Goal: Use online tool/utility: Utilize a website feature to perform a specific function

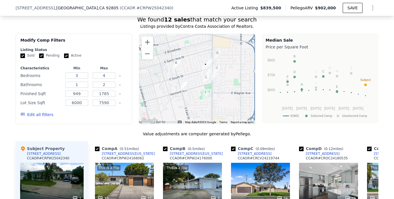
scroll to position [480, 0]
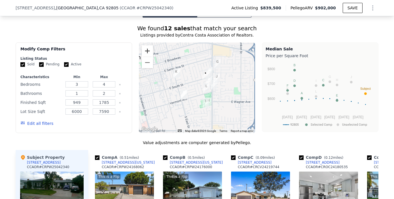
click at [145, 54] on button "Zoom in" at bounding box center [147, 50] width 11 height 11
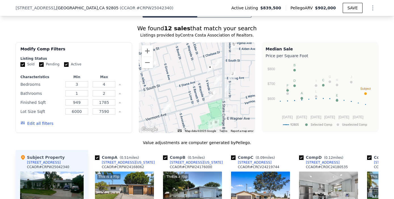
drag, startPoint x: 225, startPoint y: 76, endPoint x: 221, endPoint y: 78, distance: 4.8
click at [221, 78] on div at bounding box center [197, 87] width 116 height 91
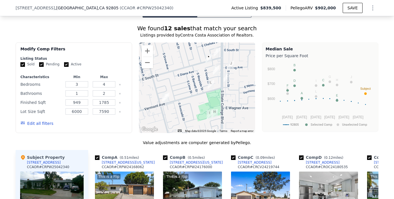
drag, startPoint x: 225, startPoint y: 75, endPoint x: 223, endPoint y: 63, distance: 11.7
click at [223, 63] on div at bounding box center [197, 87] width 116 height 91
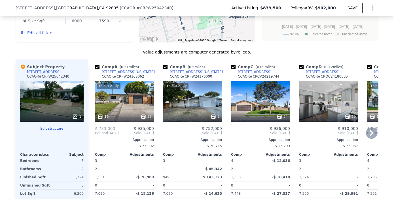
scroll to position [580, 0]
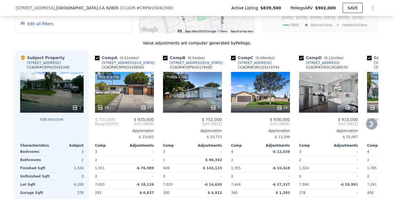
click at [281, 110] on div "34" at bounding box center [281, 108] width 11 height 6
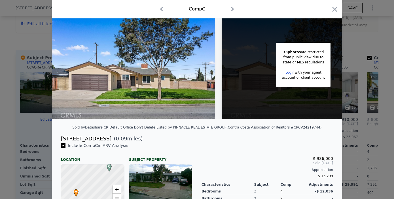
scroll to position [33, 0]
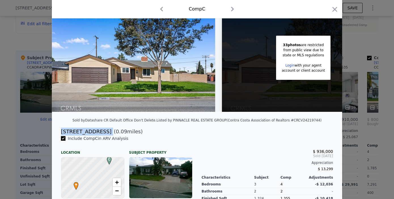
drag, startPoint x: 57, startPoint y: 133, endPoint x: 97, endPoint y: 134, distance: 39.1
click at [97, 134] on div "[STREET_ADDRESS] ( 0.09 miles)" at bounding box center [196, 132] width 281 height 8
copy div "[STREET_ADDRESS]"
click at [331, 9] on icon "button" at bounding box center [334, 9] width 8 height 8
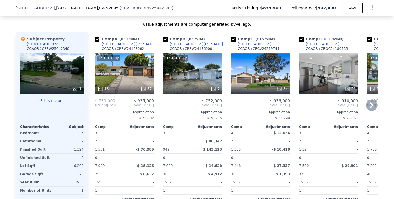
scroll to position [601, 0]
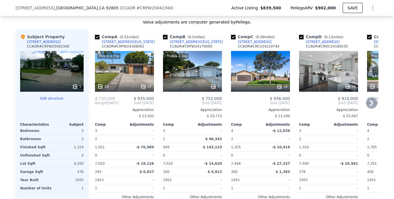
click at [333, 45] on div "Comp D ( 0.12 miles) [STREET_ADDRESS] CCAOR # CROC24180535" at bounding box center [328, 42] width 59 height 17
copy div "[STREET_ADDRESS]"
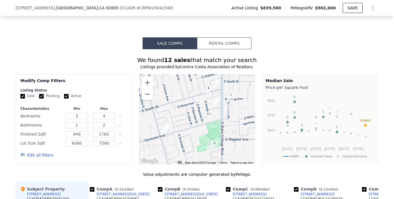
scroll to position [463, 0]
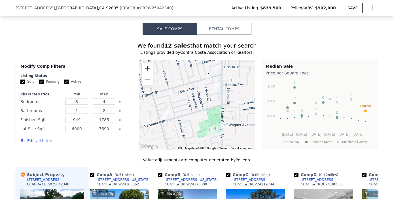
click at [147, 69] on button "Zoom in" at bounding box center [147, 68] width 11 height 11
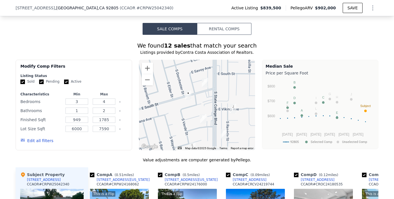
drag, startPoint x: 200, startPoint y: 74, endPoint x: 168, endPoint y: 118, distance: 55.2
click at [168, 118] on div at bounding box center [197, 105] width 116 height 91
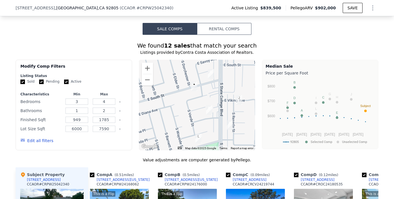
drag, startPoint x: 176, startPoint y: 103, endPoint x: 185, endPoint y: 90, distance: 15.5
click at [185, 90] on div at bounding box center [197, 105] width 116 height 91
click at [146, 74] on button "Zoom in" at bounding box center [147, 68] width 11 height 11
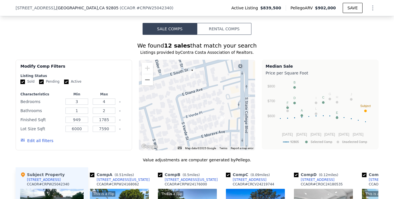
click at [193, 77] on img "1804 E South St" at bounding box center [192, 72] width 6 height 10
click at [189, 74] on img "1804 E South St" at bounding box center [192, 72] width 6 height 10
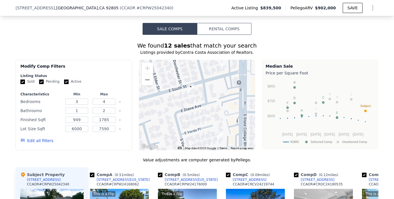
drag, startPoint x: 192, startPoint y: 97, endPoint x: 191, endPoint y: 113, distance: 16.5
click at [191, 113] on div at bounding box center [197, 105] width 116 height 91
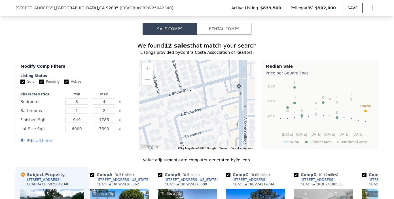
drag, startPoint x: 197, startPoint y: 106, endPoint x: 197, endPoint y: 112, distance: 5.1
click at [197, 112] on div at bounding box center [197, 105] width 116 height 91
click at [189, 96] on img "1804 E South St" at bounding box center [190, 93] width 6 height 10
click at [145, 86] on button "Zoom out" at bounding box center [147, 79] width 11 height 11
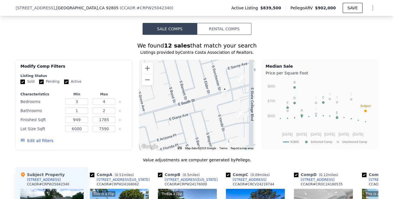
drag, startPoint x: 167, startPoint y: 94, endPoint x: 198, endPoint y: 89, distance: 30.8
click at [199, 89] on div at bounding box center [197, 105] width 116 height 91
click at [147, 86] on button "Zoom out" at bounding box center [147, 79] width 11 height 11
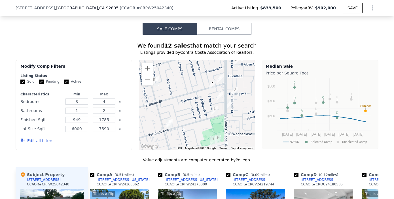
drag, startPoint x: 159, startPoint y: 103, endPoint x: 162, endPoint y: 91, distance: 12.0
click at [162, 91] on div at bounding box center [197, 105] width 116 height 91
click at [148, 74] on button "Zoom in" at bounding box center [147, 68] width 11 height 11
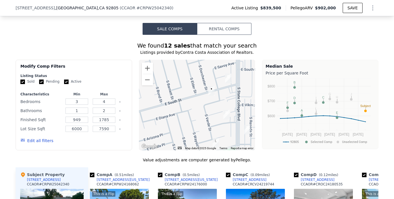
drag, startPoint x: 217, startPoint y: 92, endPoint x: 192, endPoint y: 124, distance: 40.0
click at [193, 124] on div at bounding box center [197, 105] width 116 height 91
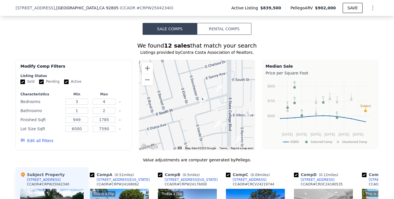
click at [216, 91] on img "1919 E South St" at bounding box center [219, 89] width 6 height 10
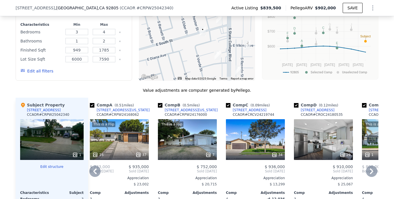
scroll to position [535, 0]
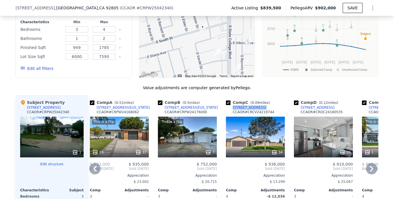
drag, startPoint x: 258, startPoint y: 112, endPoint x: 230, endPoint y: 114, distance: 27.8
click at [230, 114] on div "Comp C ( 0.09 miles) [STREET_ADDRESS] CCAOR # CRCV24219744" at bounding box center [255, 108] width 59 height 17
copy div "[STREET_ADDRESS]"
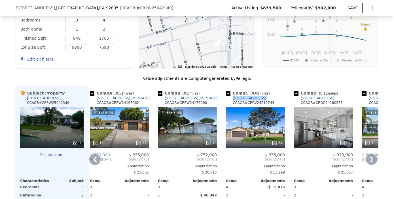
scroll to position [539, 0]
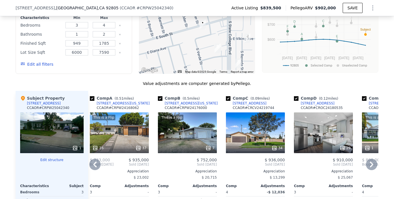
click at [218, 100] on div "Comp A ( 0.51 miles) [STREET_ADDRESS][US_STATE] CCAOR # CRPW24168062 This is a …" at bounding box center [233, 186] width 290 height 190
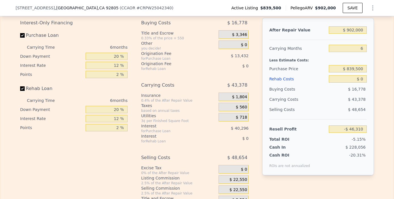
scroll to position [909, 0]
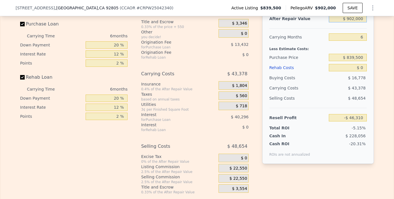
drag, startPoint x: 343, startPoint y: 27, endPoint x: 362, endPoint y: 27, distance: 19.5
click at [362, 22] on input "$ 902,000" at bounding box center [347, 18] width 38 height 7
type input "$ 8,902,000"
type input "$ 7,511,050"
type input "$ 8,000"
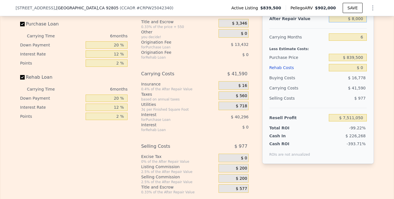
type input "-$ 890,845"
type input "$ 88,000"
type input "-$ 815,271"
type input "$ 880,000"
type input "-$ 67,092"
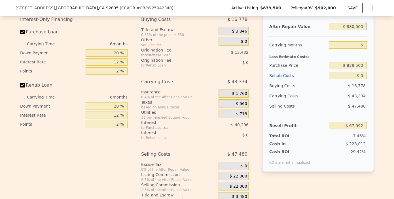
scroll to position [901, 0]
type input "$ 880,000"
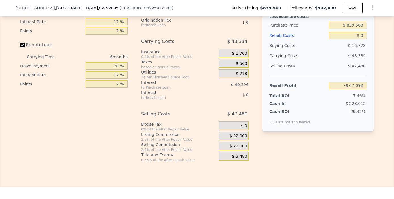
scroll to position [943, 0]
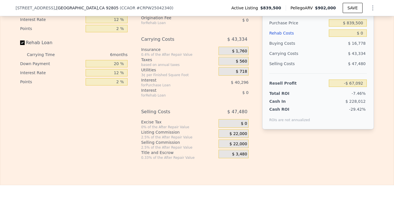
click at [231, 147] on span "$ 22,000" at bounding box center [238, 144] width 18 height 5
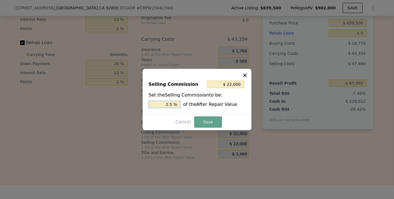
drag, startPoint x: 158, startPoint y: 104, endPoint x: 190, endPoint y: 105, distance: 32.3
click at [190, 105] on div "2.5 % of the After Repair Value" at bounding box center [196, 104] width 97 height 7
type input "$ 0"
type input "0 %"
click at [206, 120] on button "Save" at bounding box center [208, 121] width 28 height 11
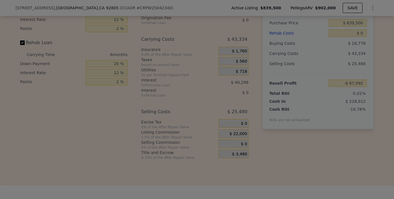
type input "-$ 45,092"
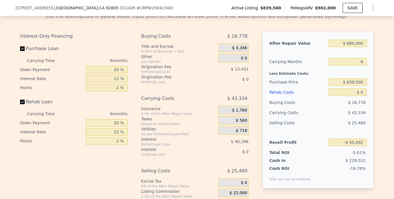
scroll to position [891, 0]
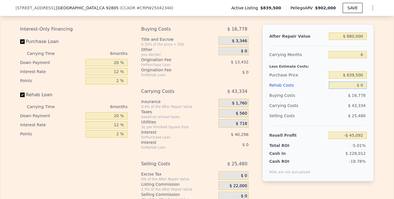
click at [358, 89] on input "$ 0" at bounding box center [347, 85] width 38 height 7
click at [360, 89] on input "$ 0" at bounding box center [347, 85] width 38 height 7
type input "$ 120"
type input "-$ 45,220"
type input "$ 12,000"
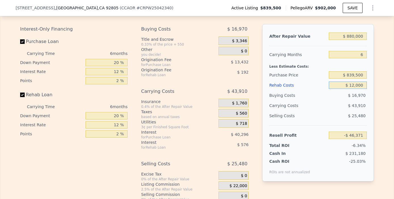
type input "-$ 57,860"
type input "$ 120,000"
type input "-$ 172,772"
type input "$ 120,000"
click at [377, 69] on div "Edit the assumptions in yellow boxes. Input profit to calculate an offer price.…" at bounding box center [196, 106] width 393 height 211
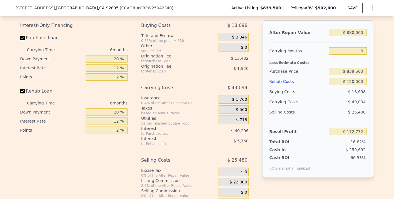
scroll to position [896, 0]
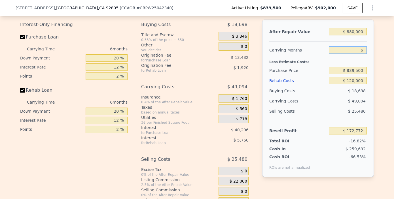
click at [358, 54] on input "6" at bounding box center [347, 49] width 38 height 7
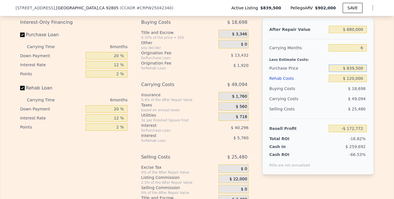
drag, startPoint x: 362, startPoint y: 76, endPoint x: 345, endPoint y: 77, distance: 17.0
click at [345, 72] on input "$ 839,500" at bounding box center [347, 68] width 38 height 7
type input "$ 609,500"
click at [380, 123] on div "Edit the assumptions in yellow boxes. Input profit to calculate an offer price.…" at bounding box center [196, 100] width 393 height 211
type input "$ 72,714"
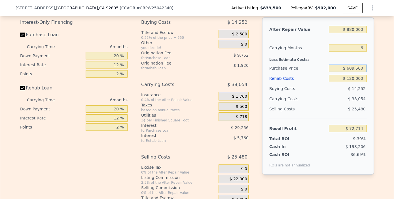
click at [360, 72] on input "$ 609,500" at bounding box center [347, 68] width 38 height 7
click at [352, 72] on input "$ 609,500" at bounding box center [347, 68] width 38 height 7
type input "$ 620,500"
click at [342, 104] on div "$ 38,054" at bounding box center [337, 99] width 60 height 10
type input "$ 60,974"
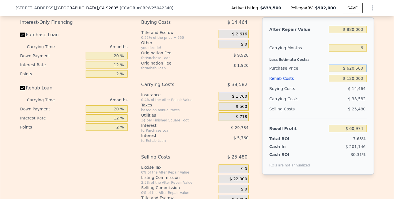
click at [352, 72] on input "$ 620,500" at bounding box center [347, 68] width 38 height 7
type input "$ 610,500"
click at [341, 94] on div "$ 14,464" at bounding box center [347, 89] width 38 height 10
type input "$ 71,647"
click at [361, 72] on input "$ 610,500" at bounding box center [347, 68] width 38 height 7
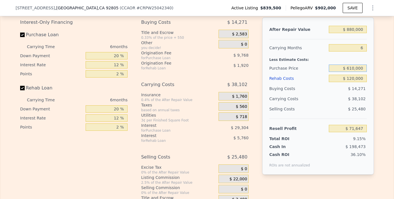
type input "$ 610,000"
type input "$ 72,181"
click at [345, 104] on div "$ 38,078" at bounding box center [337, 99] width 60 height 10
drag, startPoint x: 349, startPoint y: 138, endPoint x: 366, endPoint y: 137, distance: 16.4
click at [366, 137] on div "After Repair Value $ 880,000 Carrying Months 6 Less Estimate Costs: Purchase Pr…" at bounding box center [318, 95] width 112 height 157
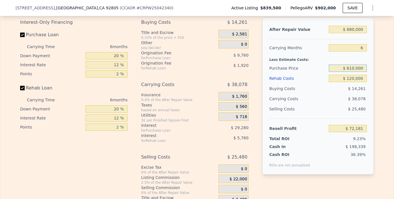
click at [351, 72] on input "$ 610,000" at bounding box center [347, 68] width 38 height 7
click at [350, 72] on input "$ 610,000" at bounding box center [347, 68] width 38 height 7
type input "$ 630,000"
click at [334, 104] on div "$ 38,078" at bounding box center [337, 99] width 60 height 10
type input "$ 50,834"
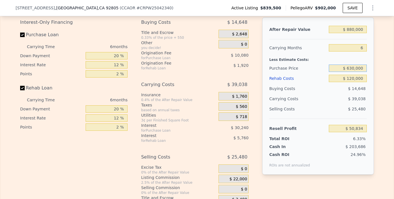
click at [351, 72] on input "$ 630,000" at bounding box center [347, 68] width 38 height 7
type input "$ 6,317,000"
type input "-$ 6,019,072"
click at [325, 134] on div "Resell Profit -$ 6,019,072" at bounding box center [317, 126] width 97 height 15
click at [347, 72] on input "$ 6,317,000" at bounding box center [347, 68] width 38 height 7
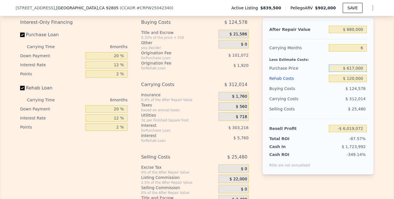
type input "$ 617,000"
click at [314, 94] on div "Buying Costs" at bounding box center [297, 89] width 57 height 10
type input "$ 64,709"
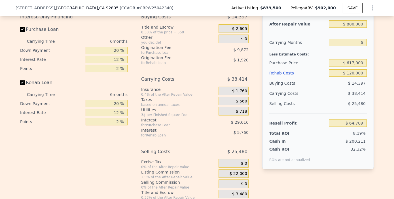
scroll to position [904, 0]
click at [351, 66] on input "$ 617,000" at bounding box center [347, 62] width 38 height 7
type input "$ 607,000"
click at [311, 108] on div "Selling Costs" at bounding box center [297, 103] width 57 height 10
type input "$ 75,383"
